Goal: Task Accomplishment & Management: Manage account settings

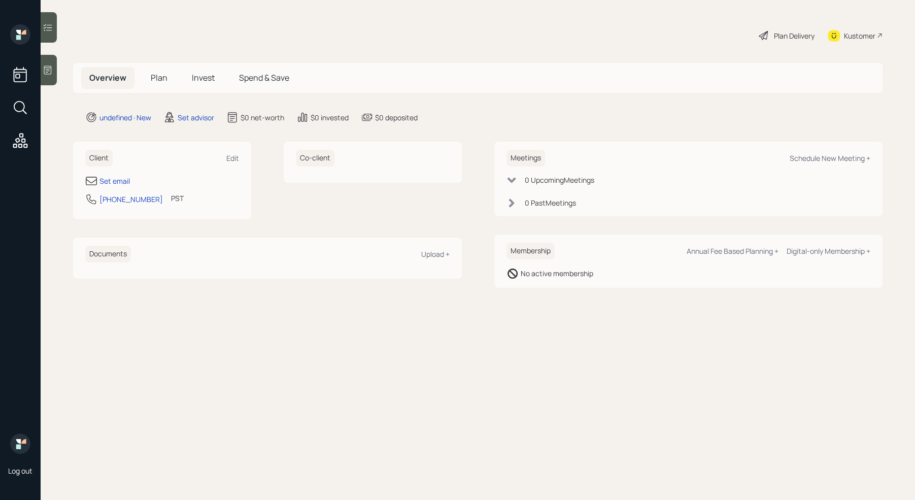
click at [52, 71] on icon at bounding box center [48, 70] width 10 height 10
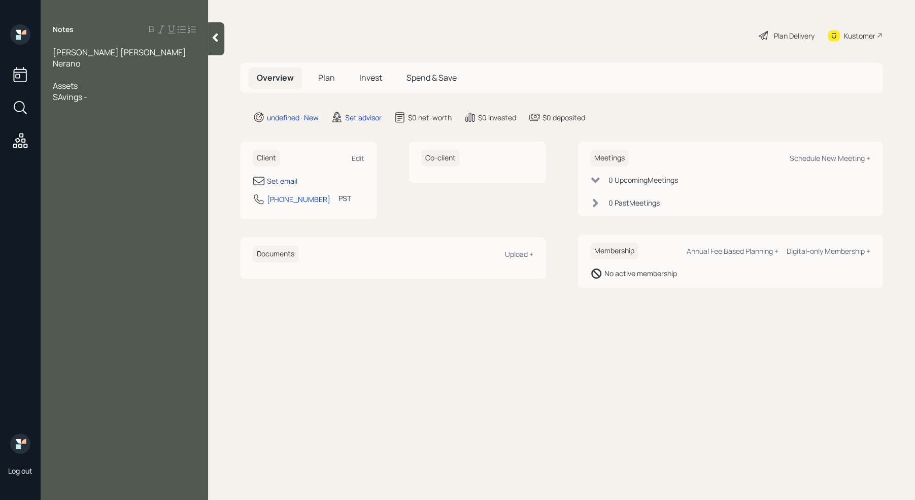
click at [283, 181] on div "Set email" at bounding box center [282, 180] width 30 height 11
select select "America/Los_Angeles"
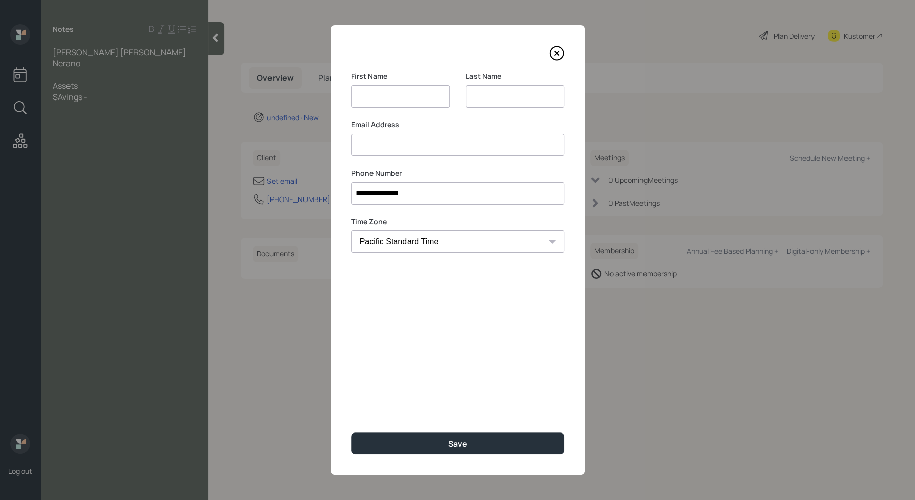
click at [369, 147] on input at bounding box center [457, 144] width 213 height 22
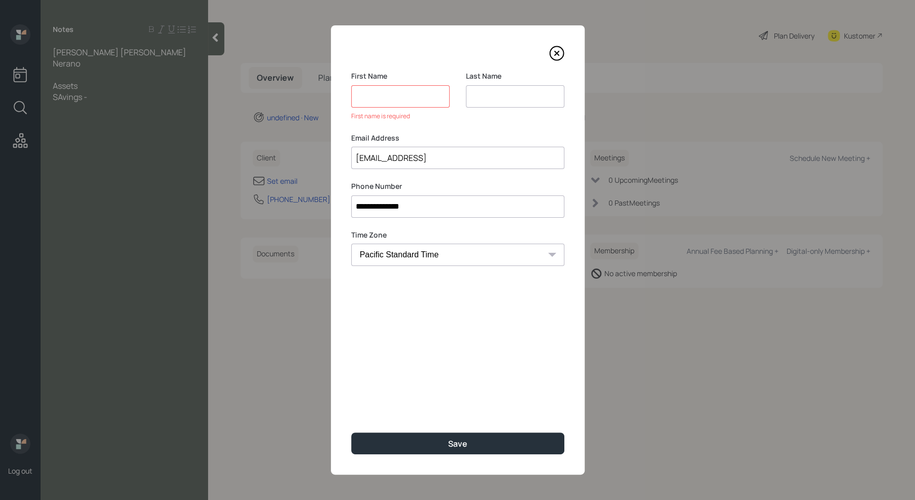
type input "Heidisitma@gmail"
click at [390, 98] on input at bounding box center [400, 96] width 98 height 22
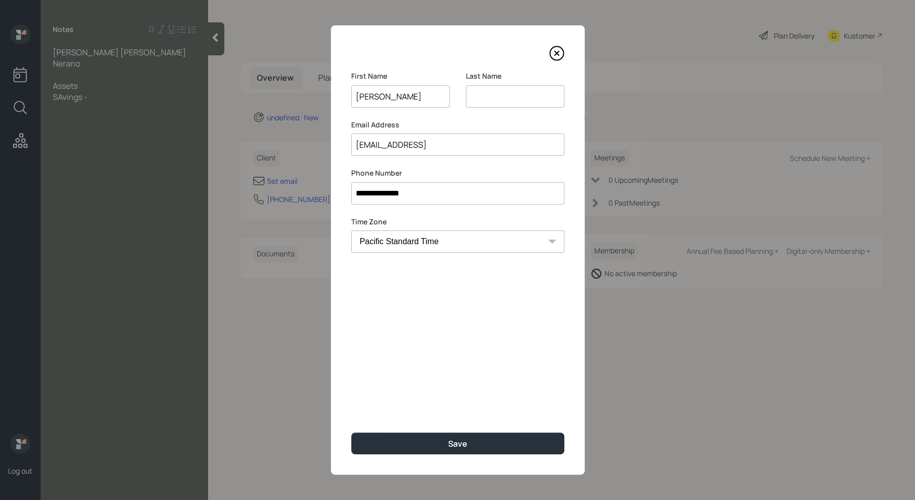
type input "Heidi"
click at [498, 98] on input at bounding box center [515, 96] width 98 height 22
click at [471, 95] on input "alta Nerano" at bounding box center [515, 96] width 98 height 22
click at [472, 96] on input "alta Nerano" at bounding box center [515, 96] width 98 height 22
type input "Alta Nerano"
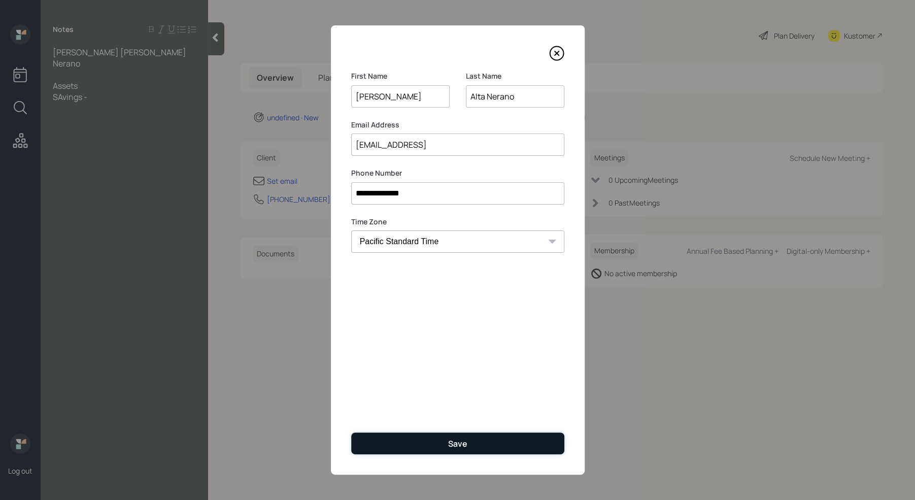
click at [452, 436] on button "Save" at bounding box center [457, 443] width 213 height 22
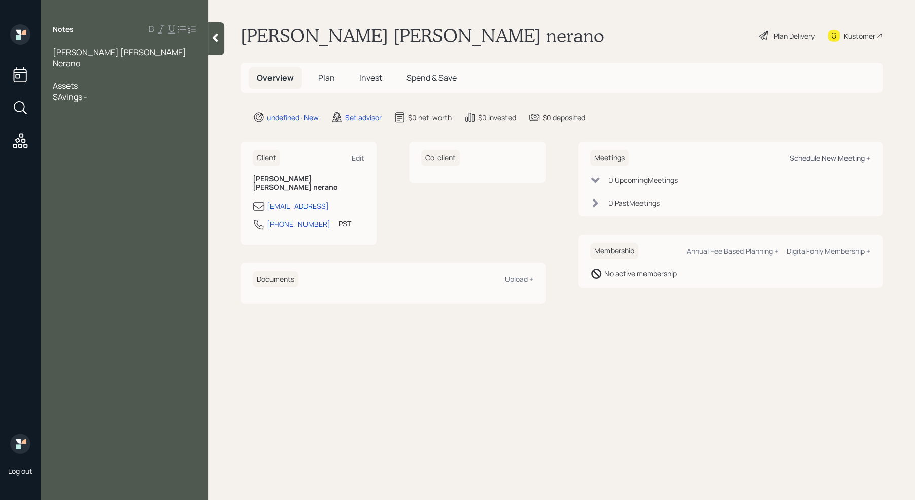
click at [812, 159] on div "Schedule New Meeting +" at bounding box center [829, 158] width 81 height 10
select select "round-[PERSON_NAME]"
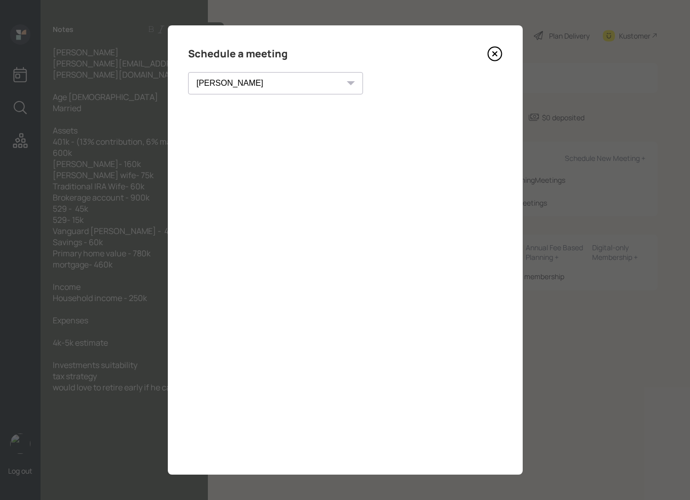
select select "round-[PERSON_NAME]"
